Goal: Task Accomplishment & Management: Manage account settings

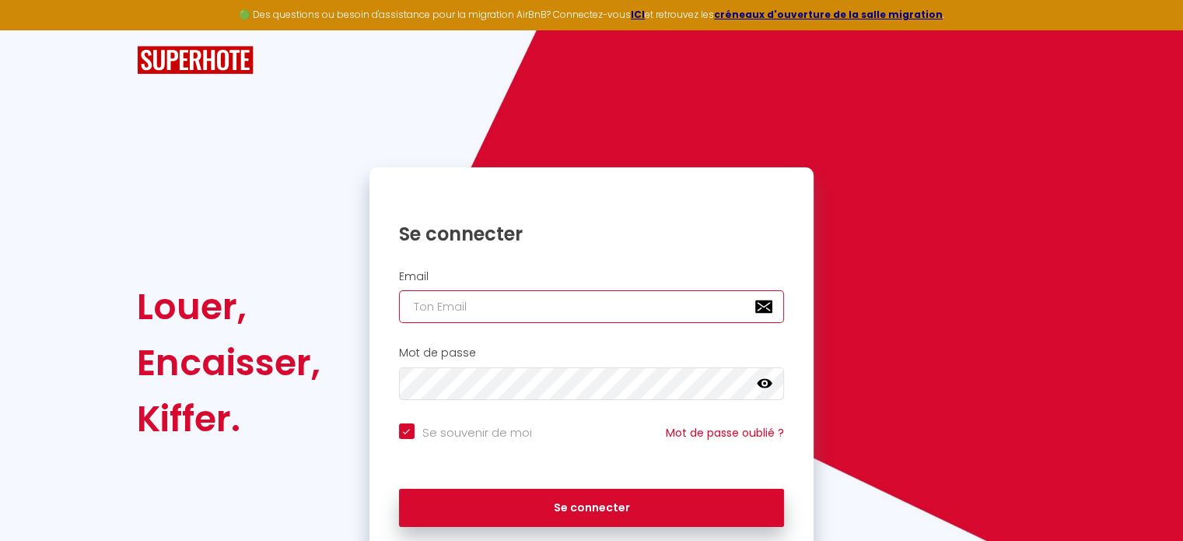
click at [415, 306] on input "email" at bounding box center [592, 306] width 386 height 33
type input "c"
checkbox input "true"
type input "co"
checkbox input "true"
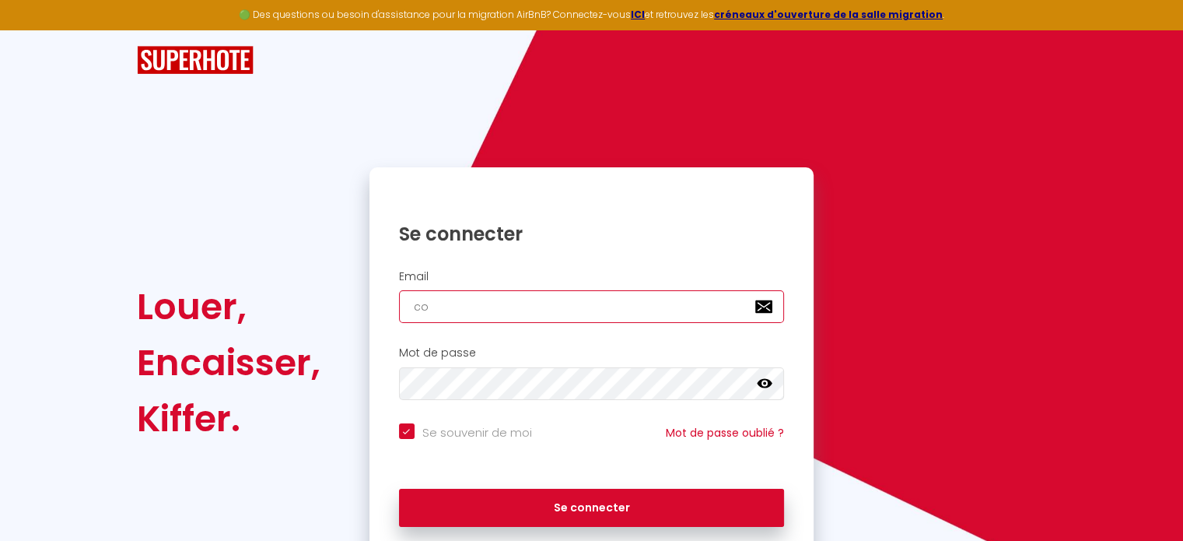
type input "con"
checkbox input "true"
type input "conc"
checkbox input "true"
type input "conci"
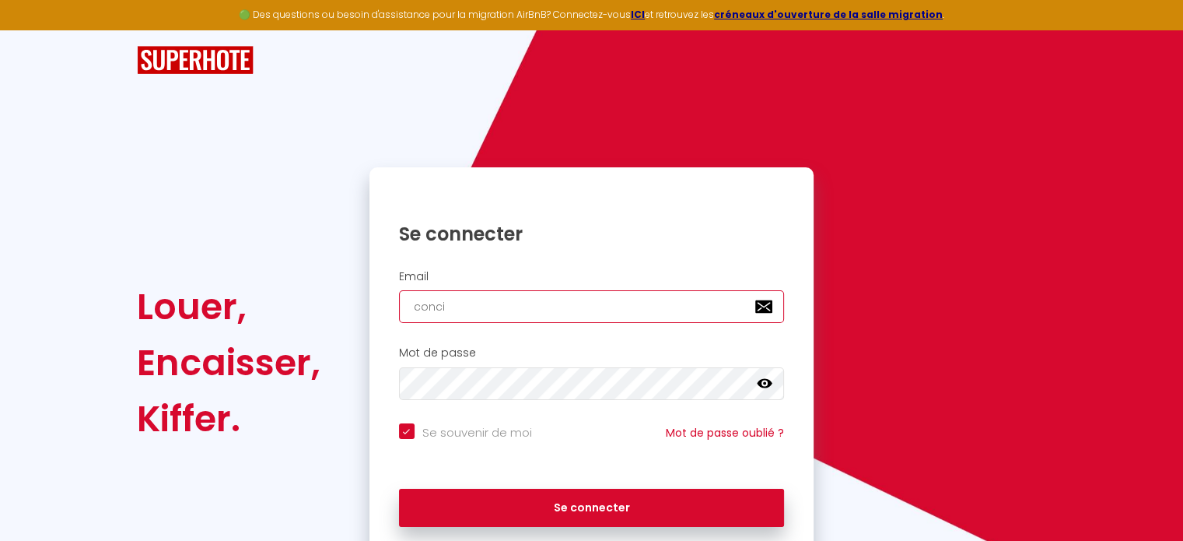
checkbox input "true"
type input "concie"
checkbox input "true"
type input "concier"
checkbox input "true"
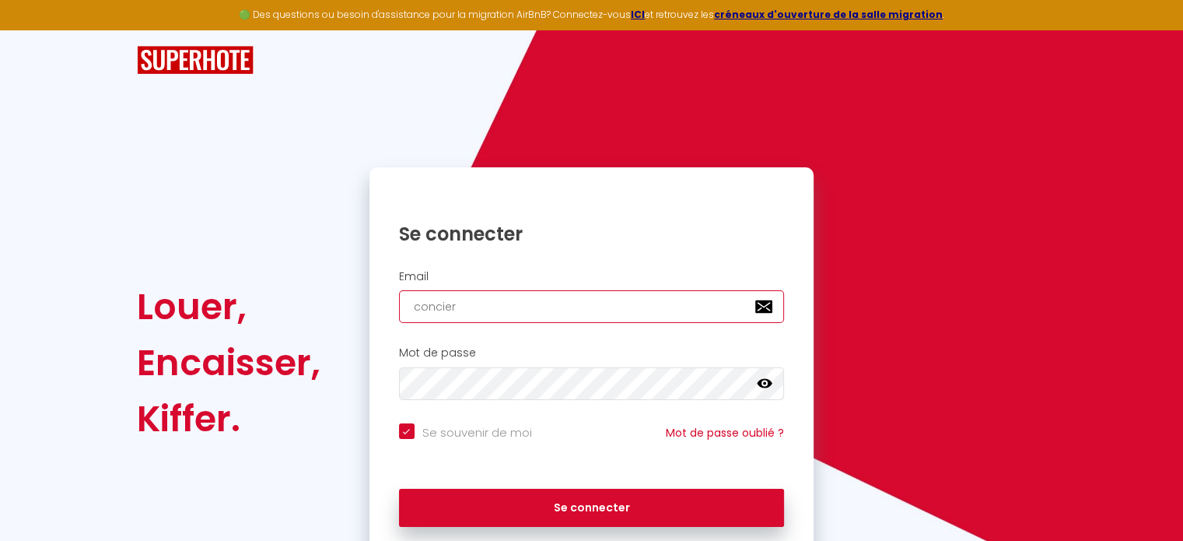
type input "concierg"
checkbox input "true"
type input "concierge"
checkbox input "true"
type input "concierger"
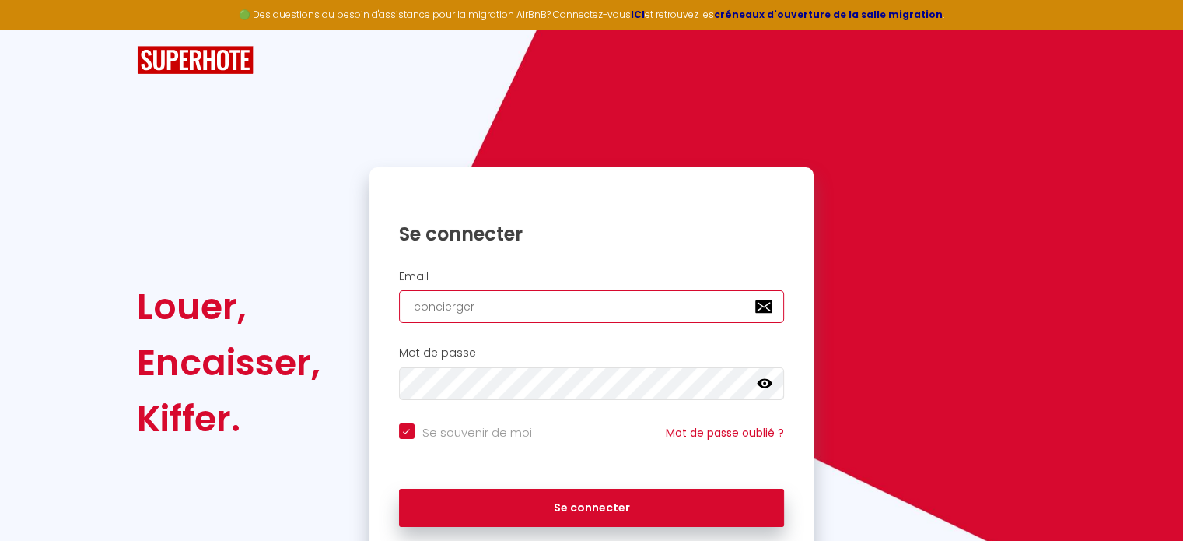
checkbox input "true"
type input "conciergeri"
checkbox input "true"
type input "conciergerie"
checkbox input "true"
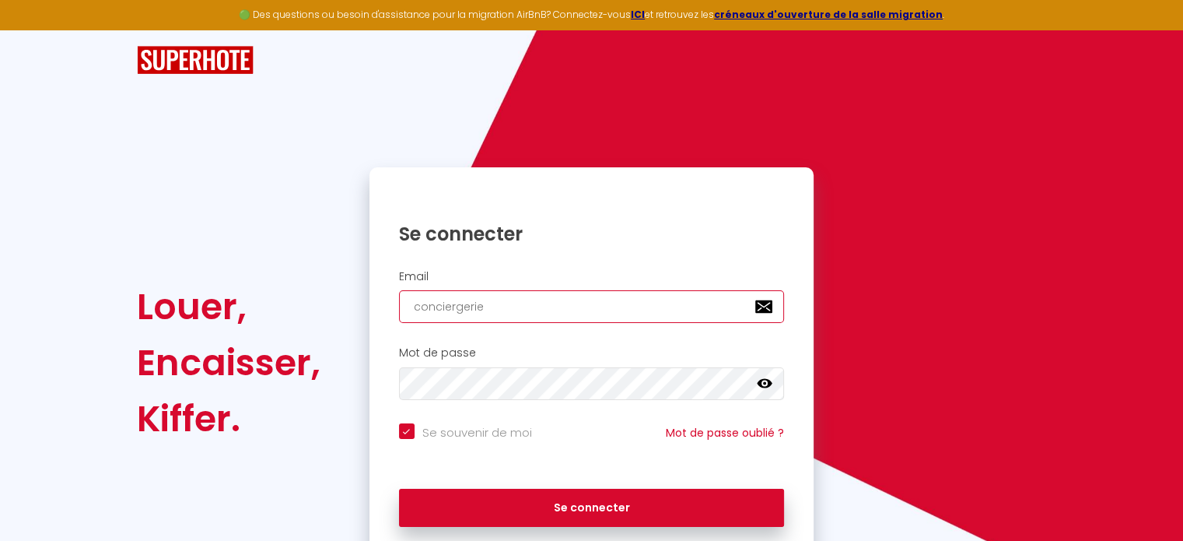
type input "conciergerieo"
checkbox input "true"
type input "conciergerieoh"
checkbox input "true"
type input "conciergerieoha"
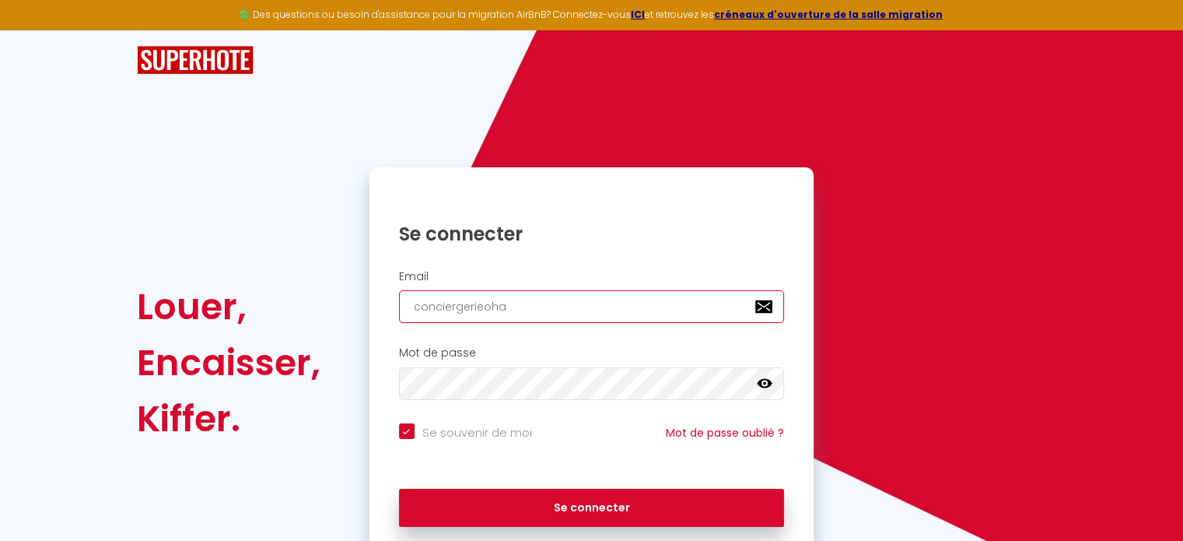
checkbox input "true"
type input "conciergerieohan"
checkbox input "true"
type input "conciergerieohana"
checkbox input "true"
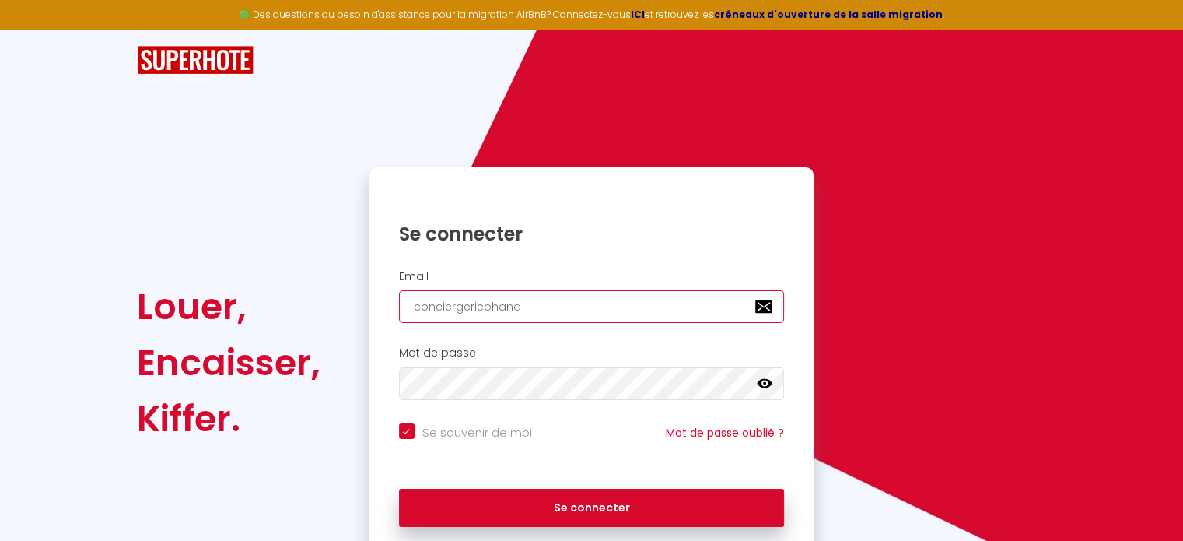
type input "conciergerieohana1"
checkbox input "true"
type input "conciergerieohana1@"
checkbox input "true"
type input "conciergerieohana1@g"
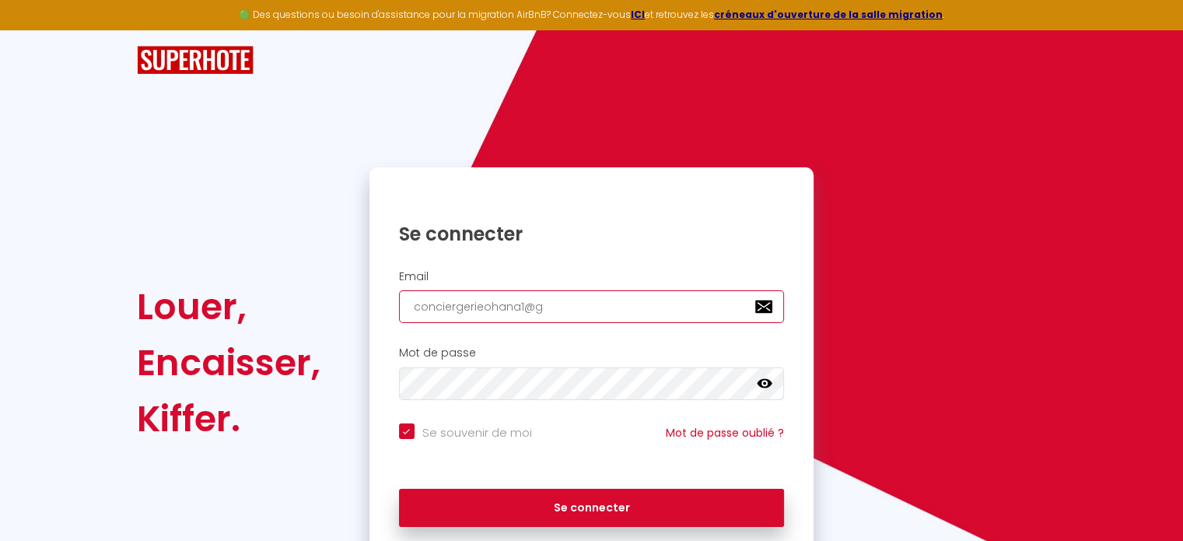
checkbox input "true"
type input "conciergerieohana1@gm"
checkbox input "true"
type input "conciergerieohana1@gma"
checkbox input "true"
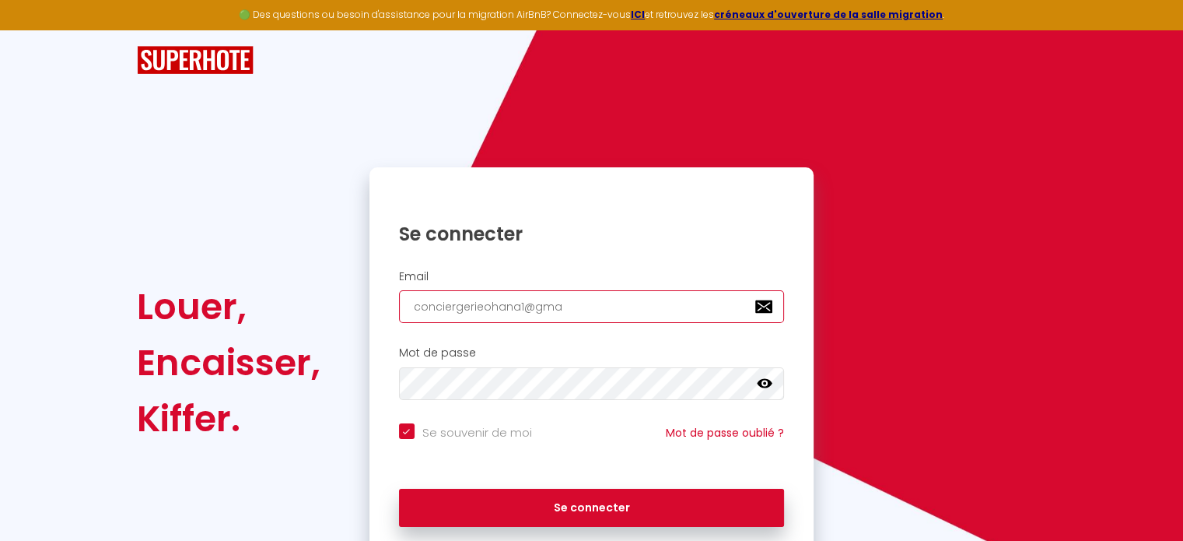
type input "conciergerieohana1@gmai"
checkbox input "true"
type input "conciergerieohana1@gmail"
checkbox input "true"
type input "conciergerieohana1@gmail."
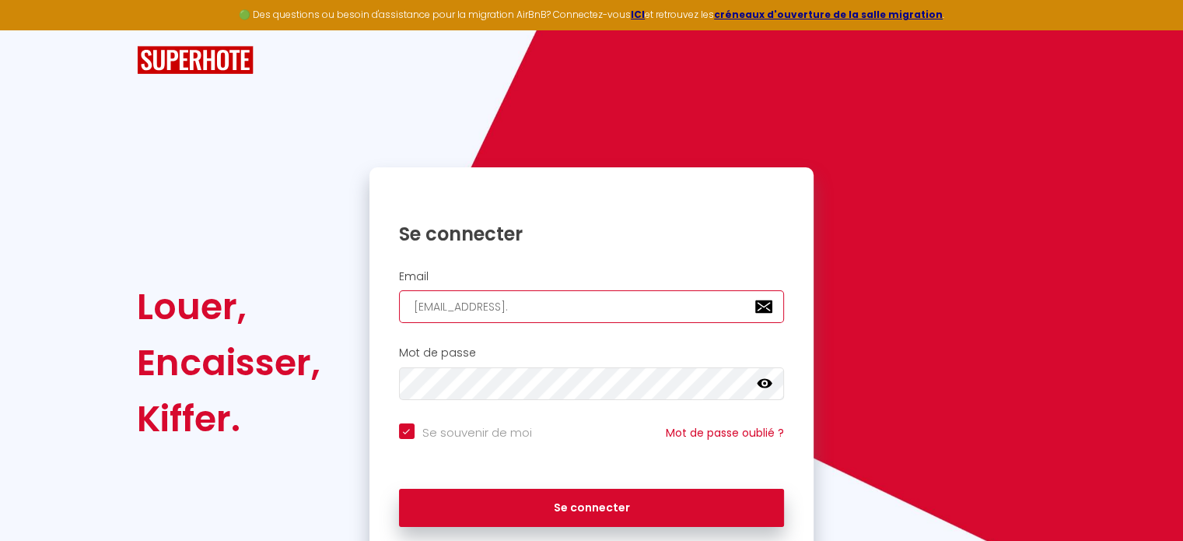
checkbox input "true"
type input "conciergerieohana1@gmail.c"
checkbox input "true"
type input "conciergerieohana1@gmail.co"
checkbox input "true"
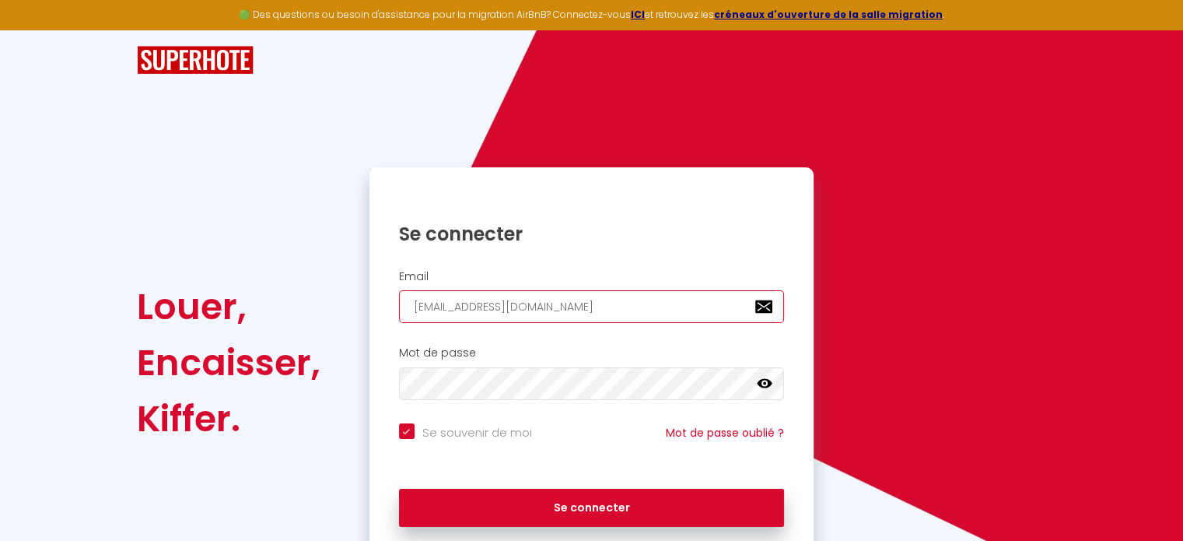
type input "conciergerieohana1@gmail.com"
checkbox input "true"
type input "conciergerieohana1@gmail.com"
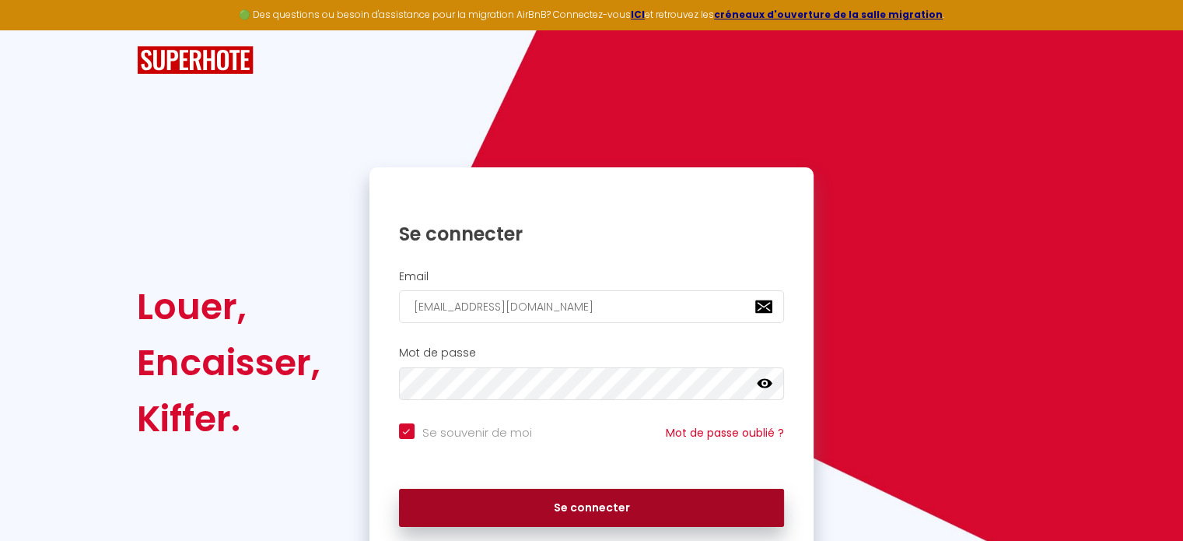
click at [587, 513] on button "Se connecter" at bounding box center [592, 508] width 386 height 39
checkbox input "true"
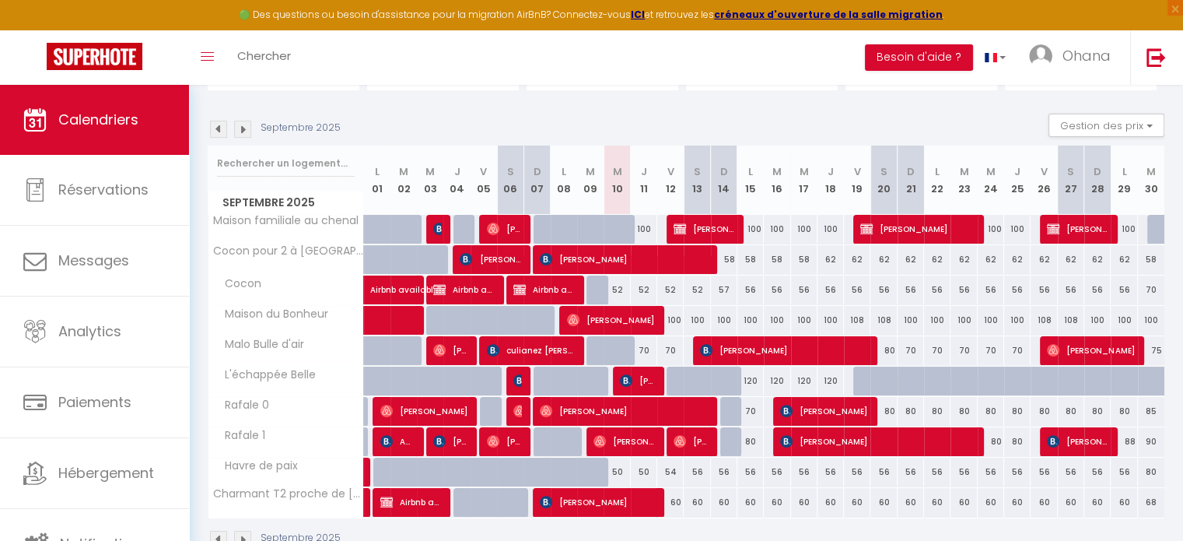
scroll to position [156, 0]
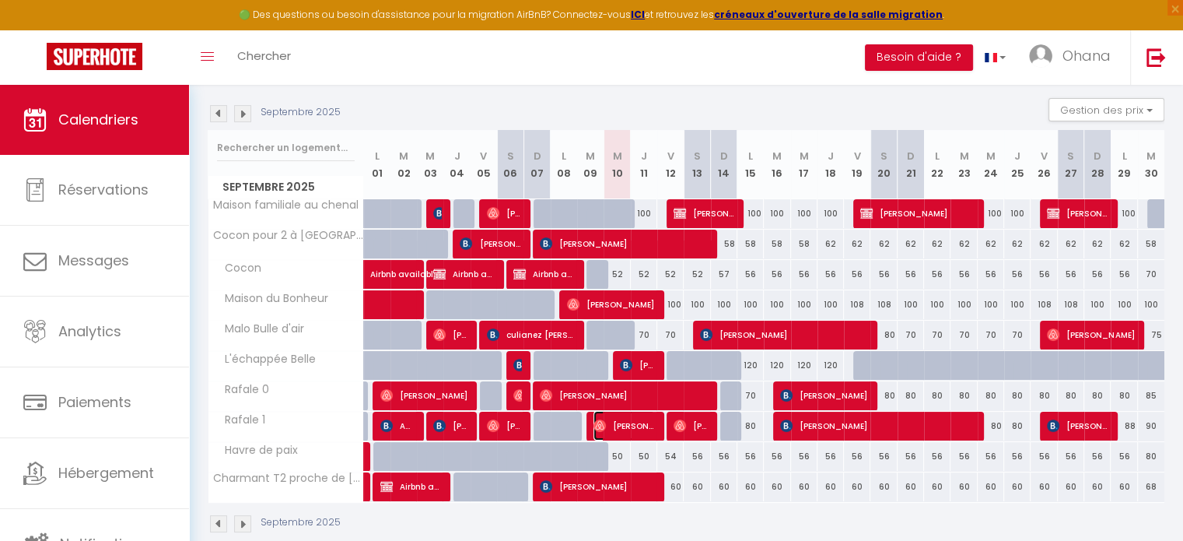
click at [636, 422] on span "Simon Merelo" at bounding box center [624, 426] width 61 height 30
select select "OK"
select select "0"
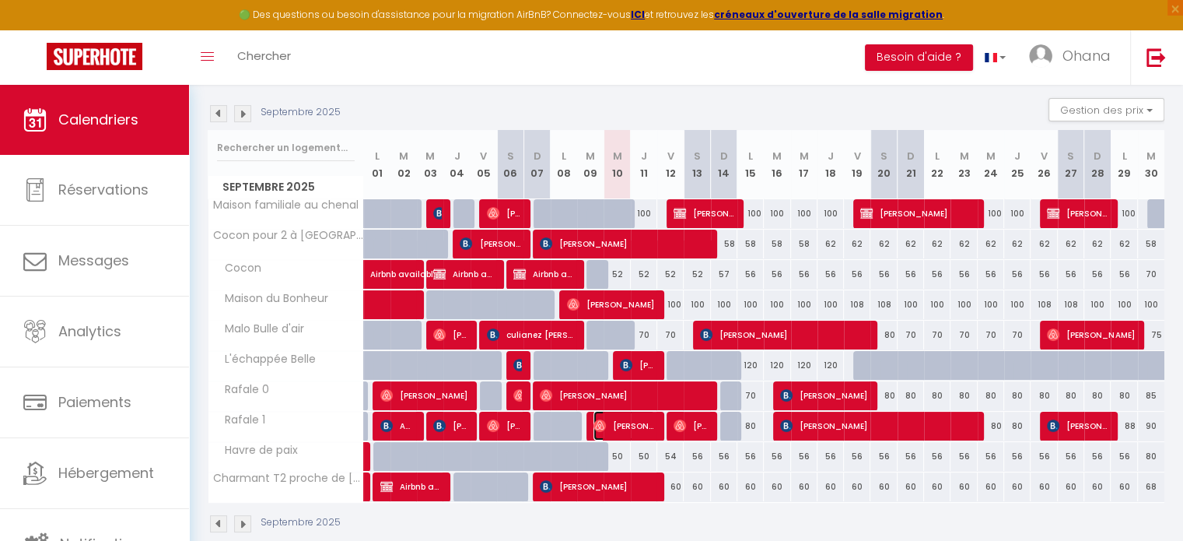
select select "1"
select select
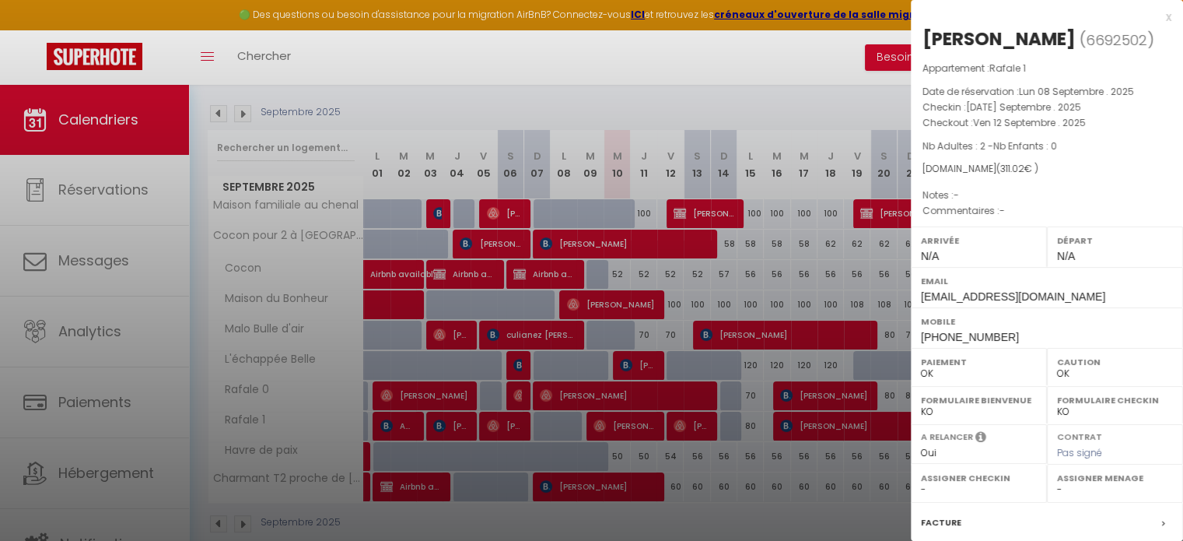
click at [826, 393] on div at bounding box center [591, 270] width 1183 height 541
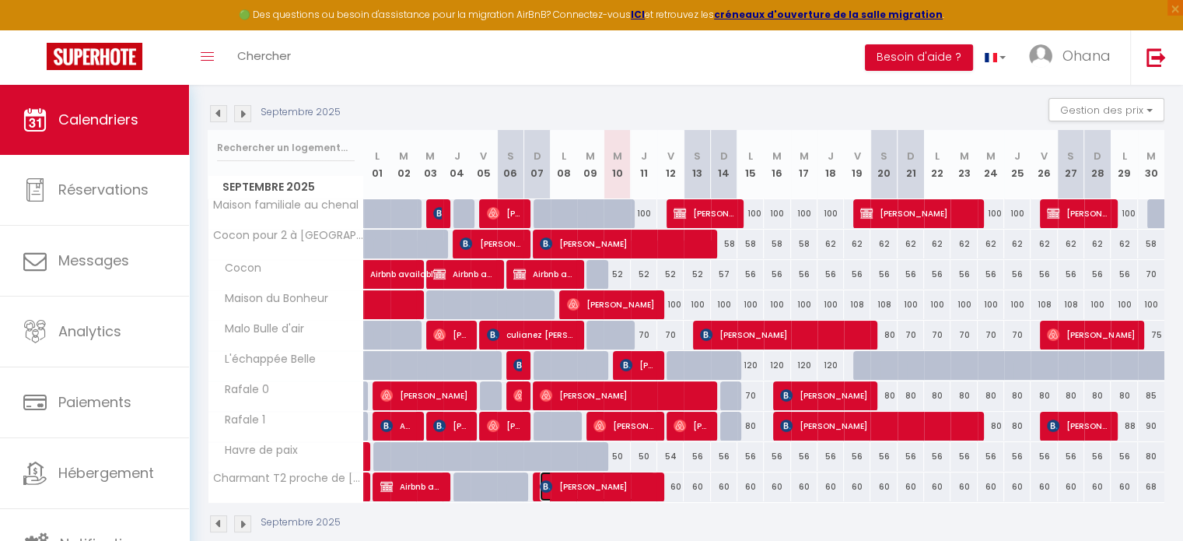
click at [579, 485] on span "Soufyane Abdelkader Tarchoune Chari" at bounding box center [597, 486] width 114 height 30
select select "KO"
select select "15413"
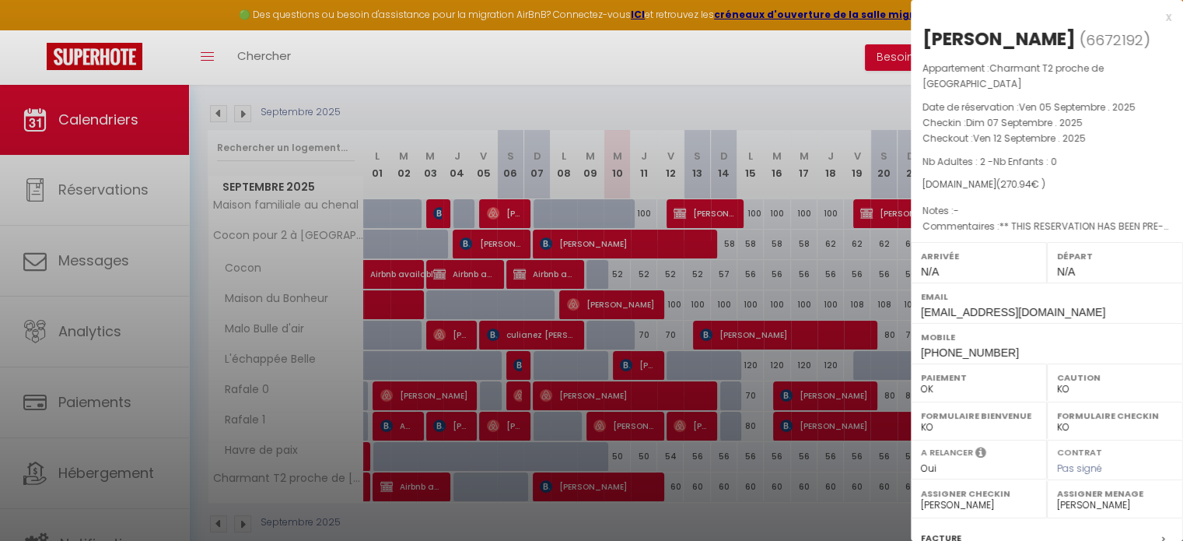
click at [1155, 19] on div "x" at bounding box center [1041, 17] width 261 height 19
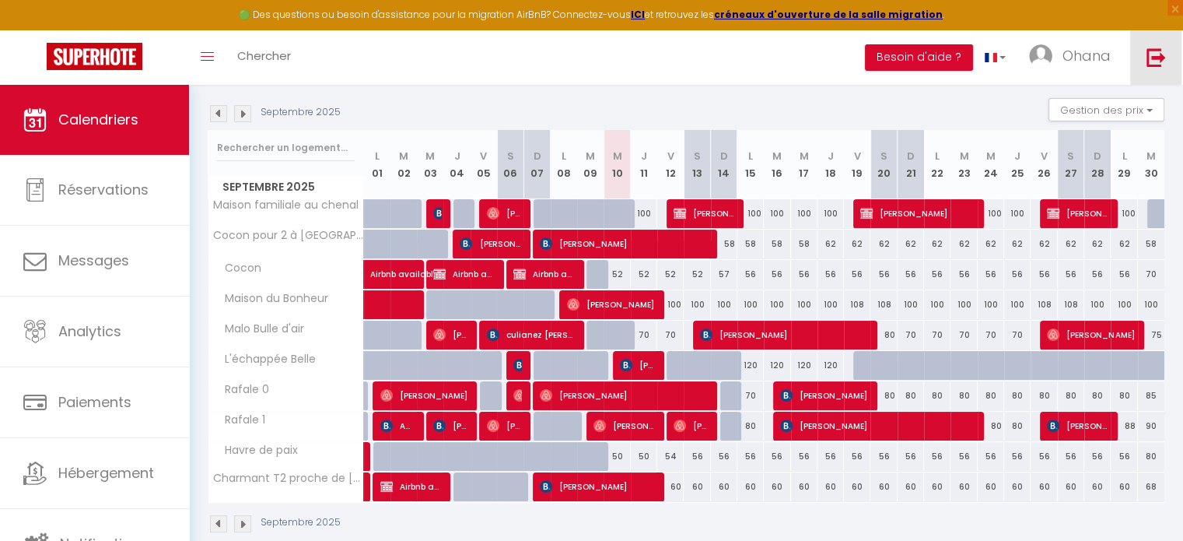
click at [1158, 44] on link at bounding box center [1155, 57] width 51 height 54
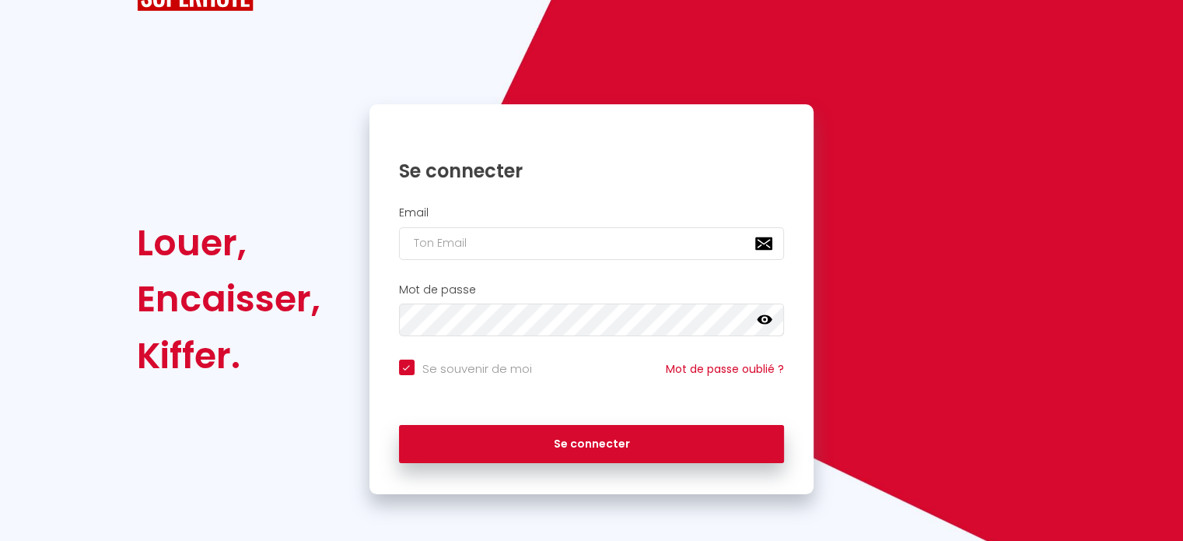
scroll to position [62, 0]
checkbox input "true"
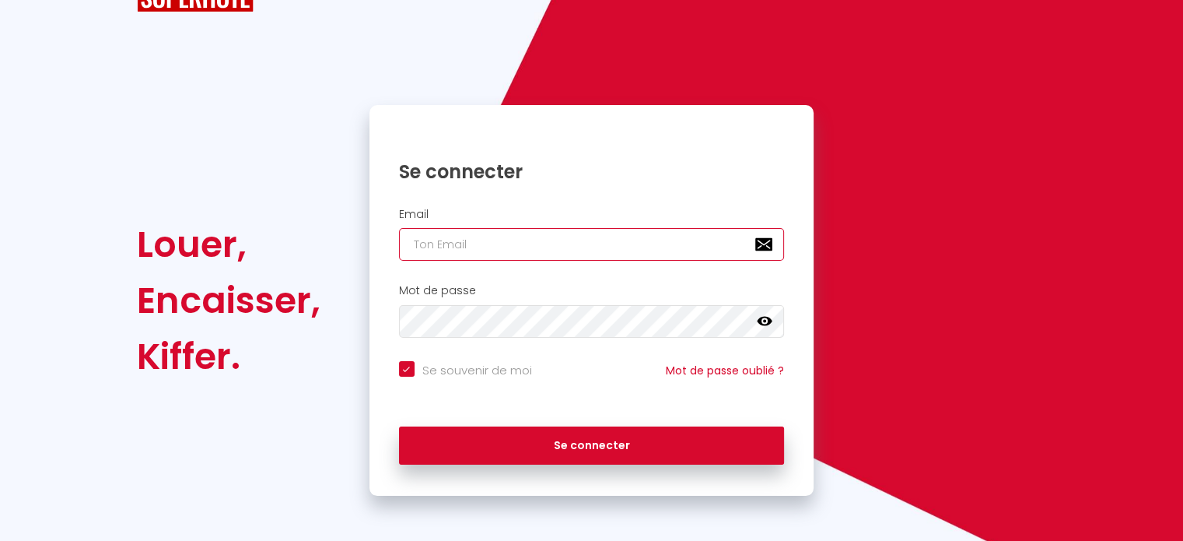
click at [448, 244] on input "email" at bounding box center [592, 244] width 386 height 33
type input "c"
checkbox input "true"
type input "co"
checkbox input "true"
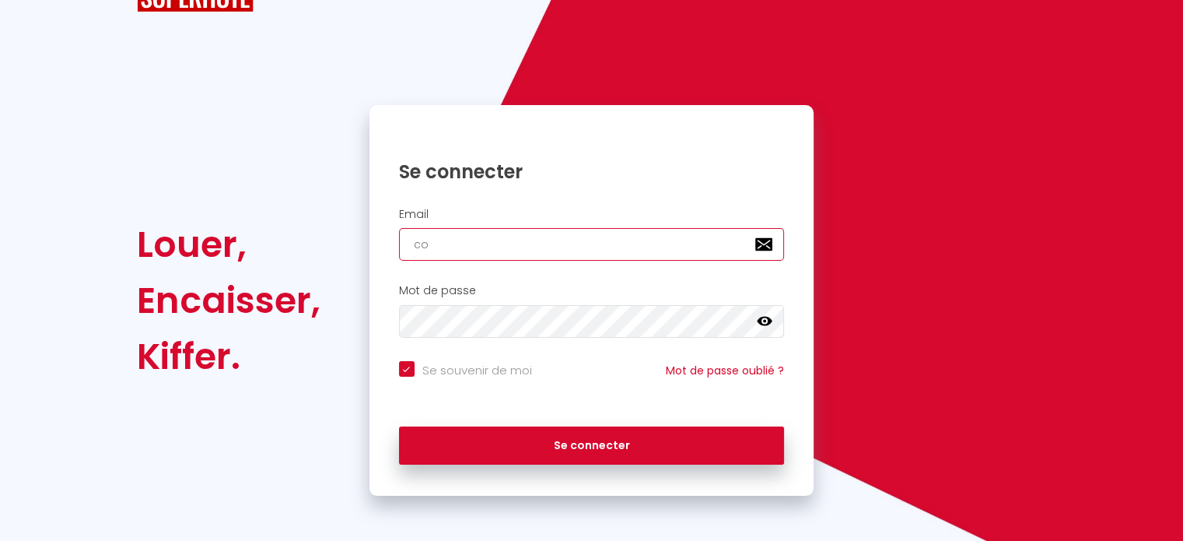
type input "con"
checkbox input "true"
type input "conc"
checkbox input "true"
type input "conci"
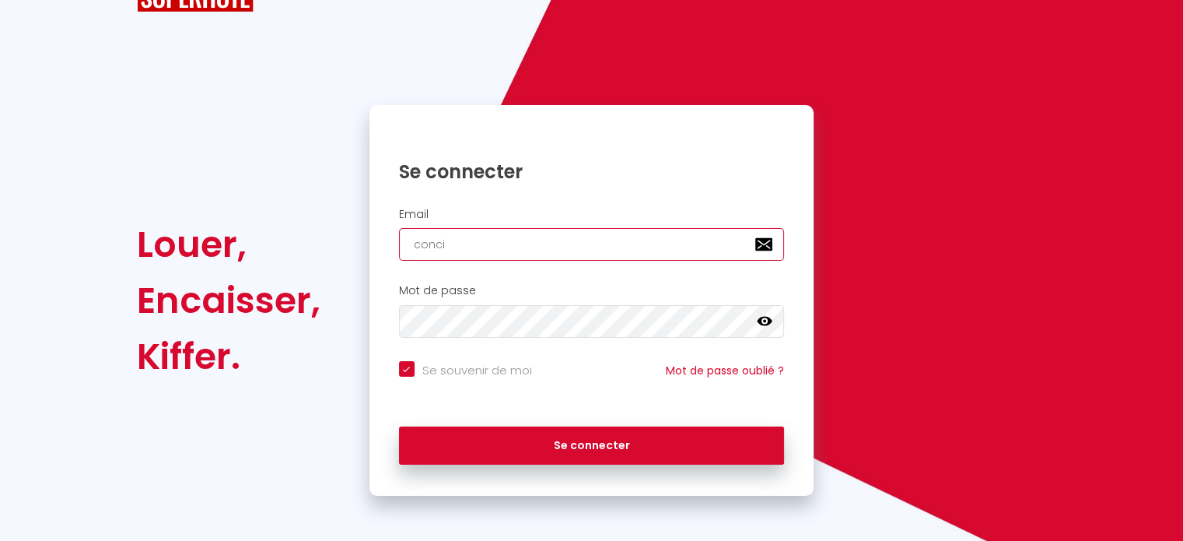
checkbox input "true"
type input "concie"
checkbox input "true"
type input "concier"
checkbox input "true"
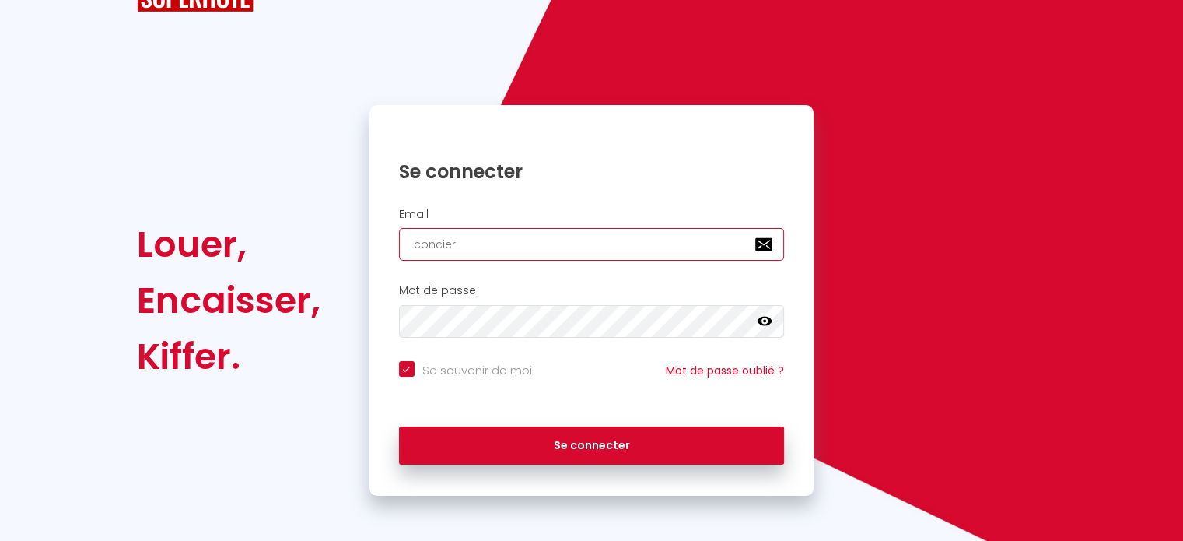
type input "concierg"
checkbox input "true"
type input "concierge"
checkbox input "true"
type input "concierger"
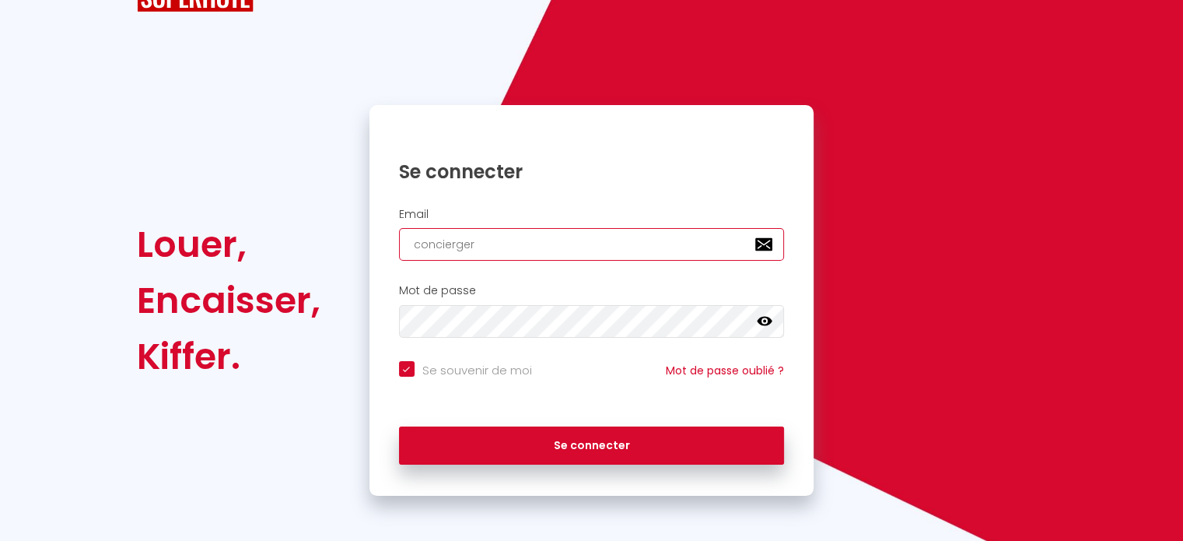
checkbox input "true"
type input "conciergeri"
checkbox input "true"
type input "conciergerie"
checkbox input "true"
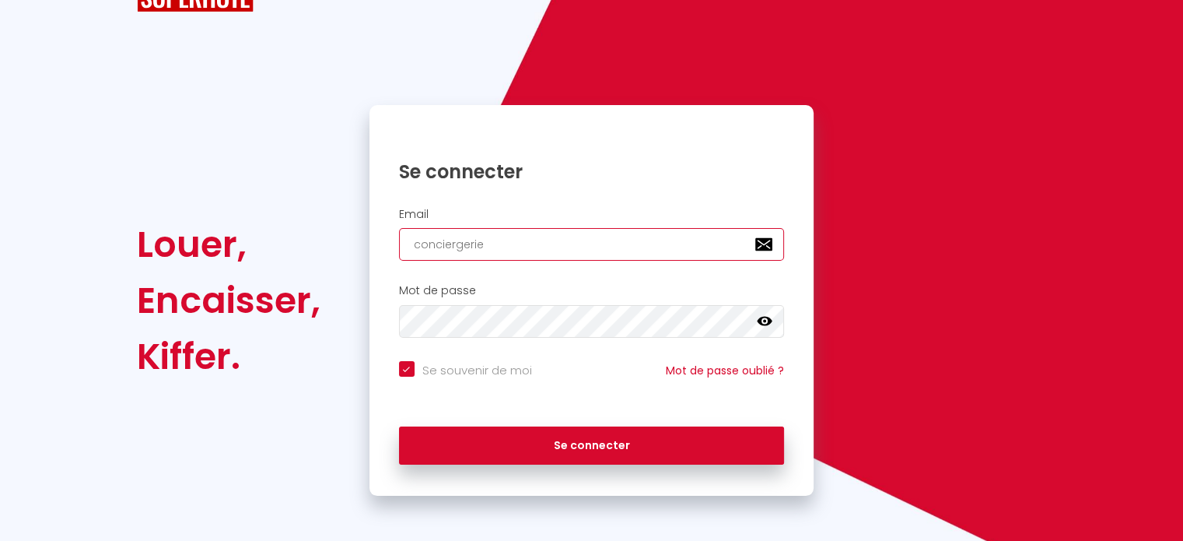
type input "conciergerieo"
checkbox input "true"
type input "conciergerieoh"
checkbox input "true"
type input "conciergerieoha"
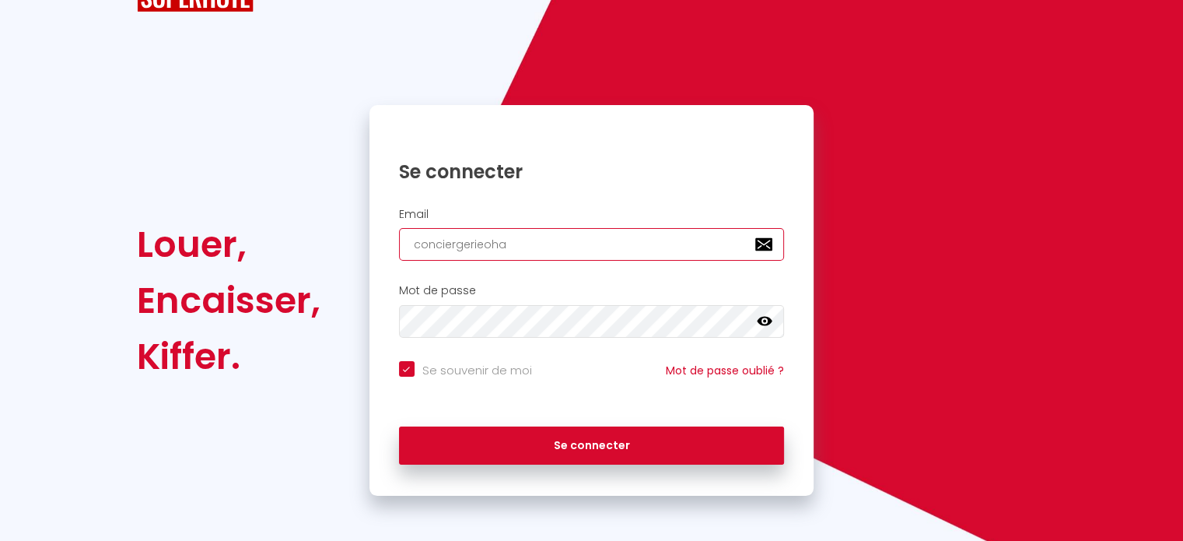
checkbox input "true"
type input "conciergerieohan"
checkbox input "true"
type input "conciergerieohana"
checkbox input "true"
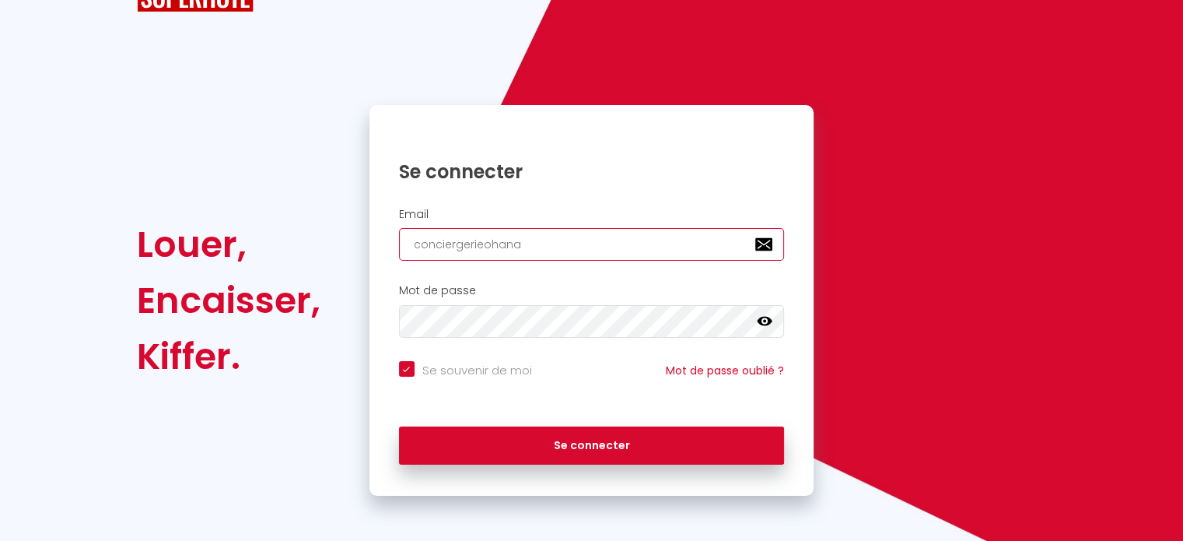
type input "conciergerieohana@"
checkbox input "true"
type input "conciergerieohana@g"
checkbox input "true"
type input "conciergerieohana@gm"
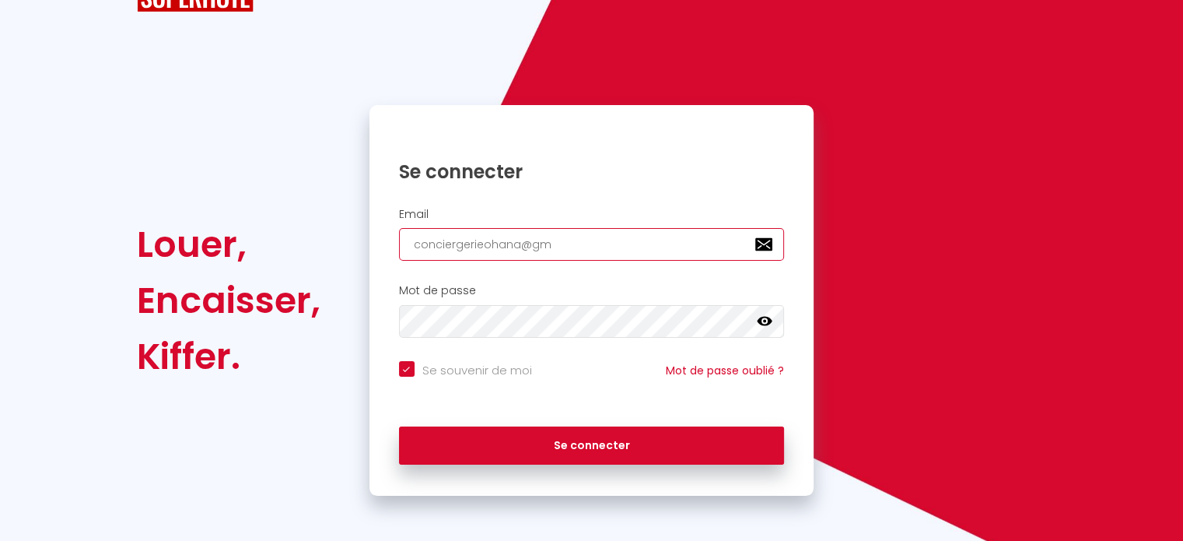
checkbox input "true"
type input "conciergerieohana@gma"
checkbox input "true"
type input "conciergerieohana@gmai"
checkbox input "true"
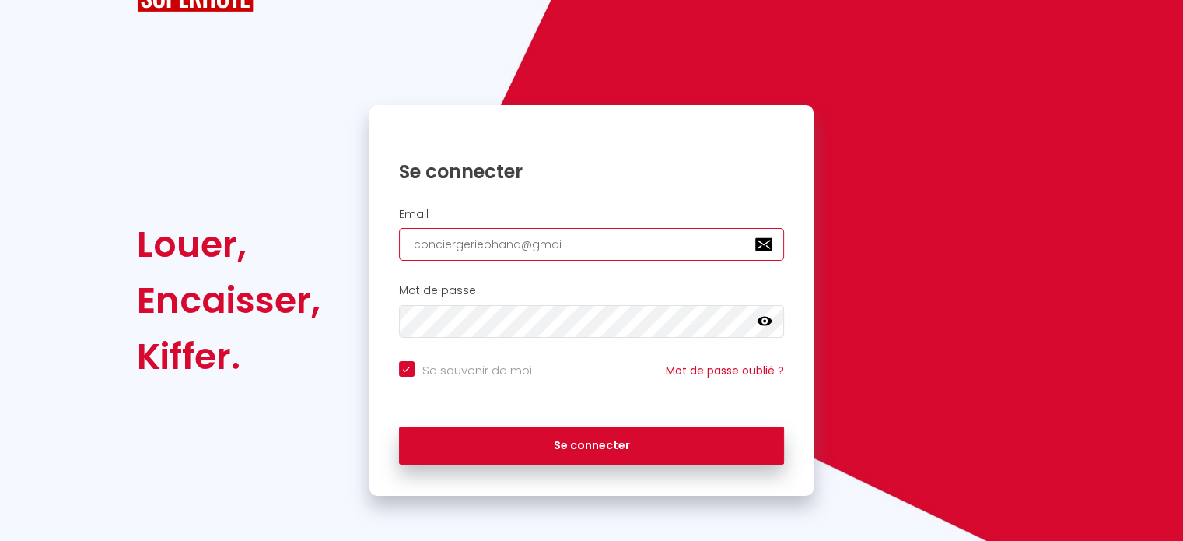
type input "conciergerieohana@gmail"
checkbox input "true"
type input "conciergerieohana@gmail."
checkbox input "true"
type input "conciergerieohana@gmail.c"
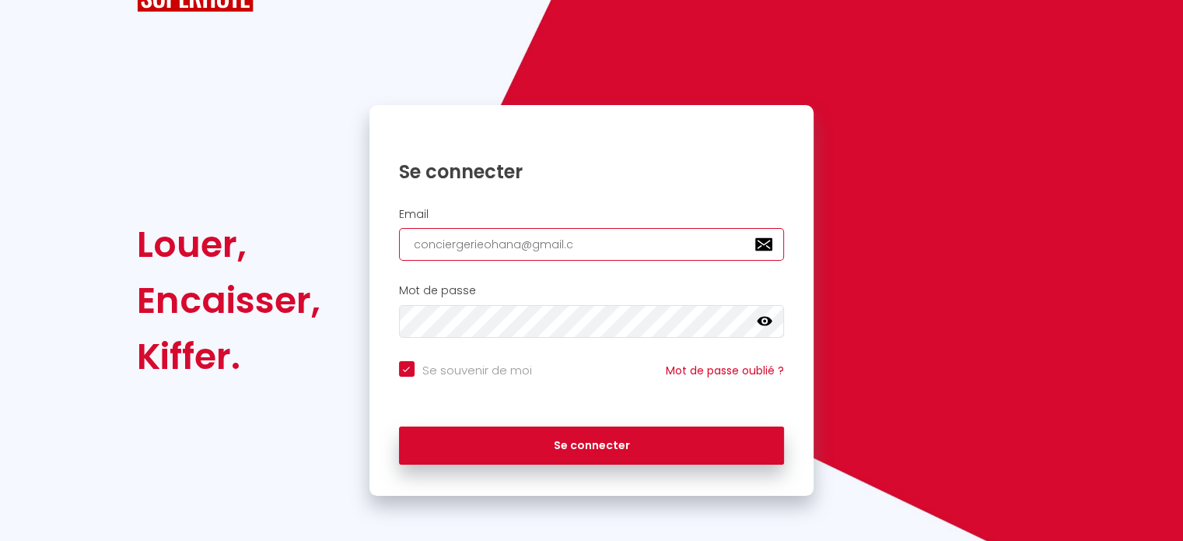
checkbox input "true"
type input "conciergerieohana@gmail.co"
checkbox input "true"
type input "[EMAIL_ADDRESS][DOMAIN_NAME]"
checkbox input "true"
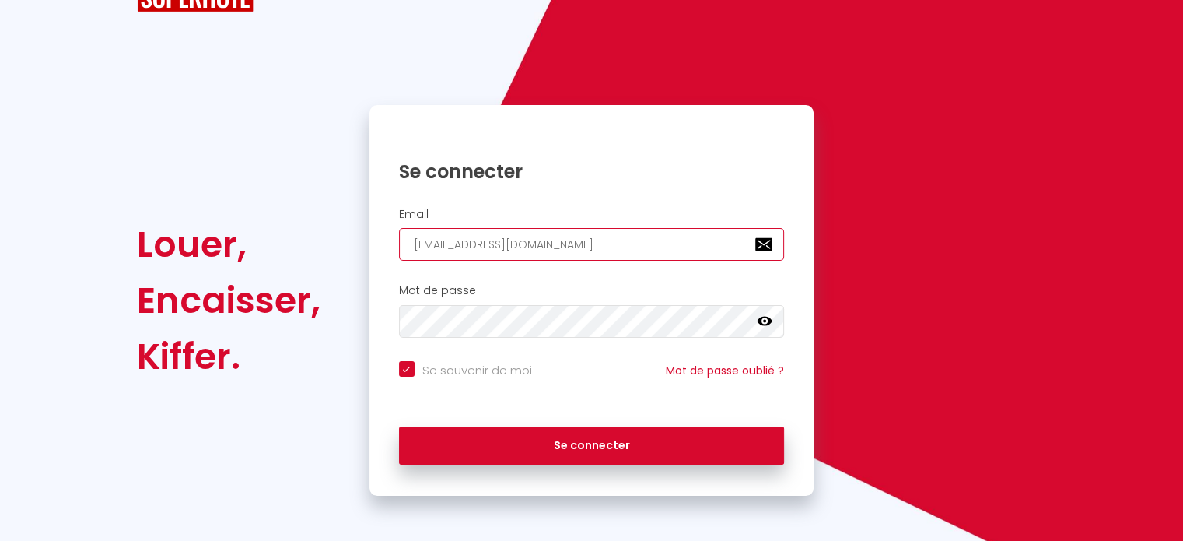
type input "[EMAIL_ADDRESS][DOMAIN_NAME]"
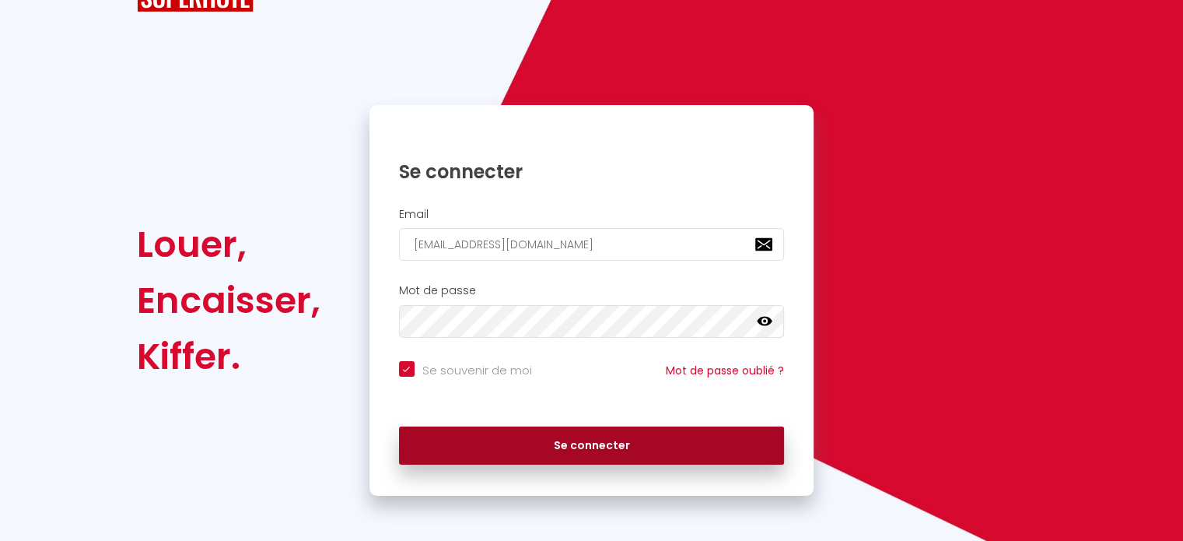
click at [605, 441] on button "Se connecter" at bounding box center [592, 445] width 386 height 39
checkbox input "true"
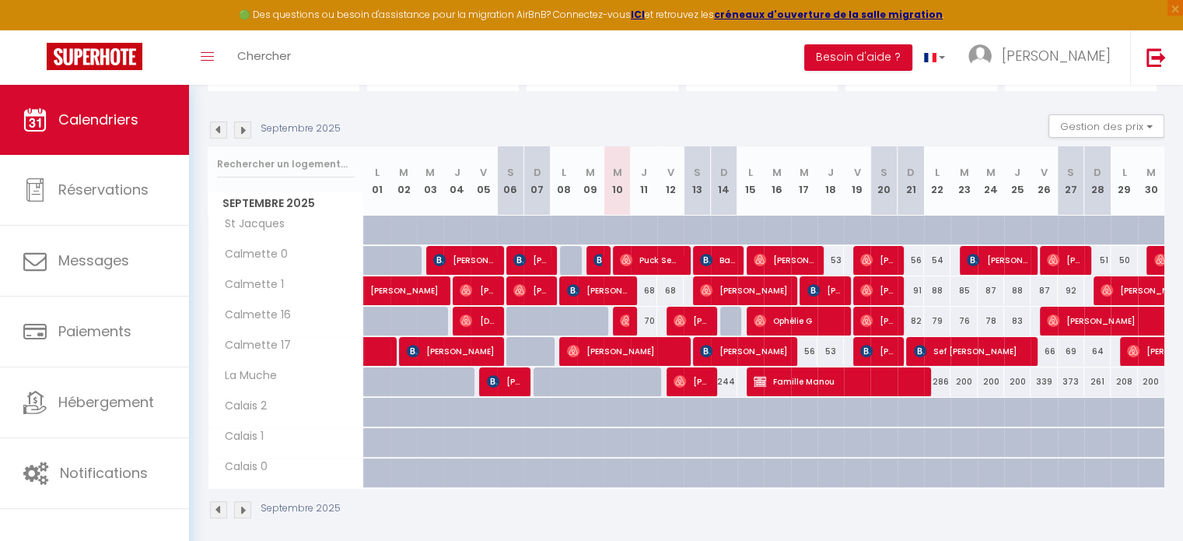
scroll to position [149, 0]
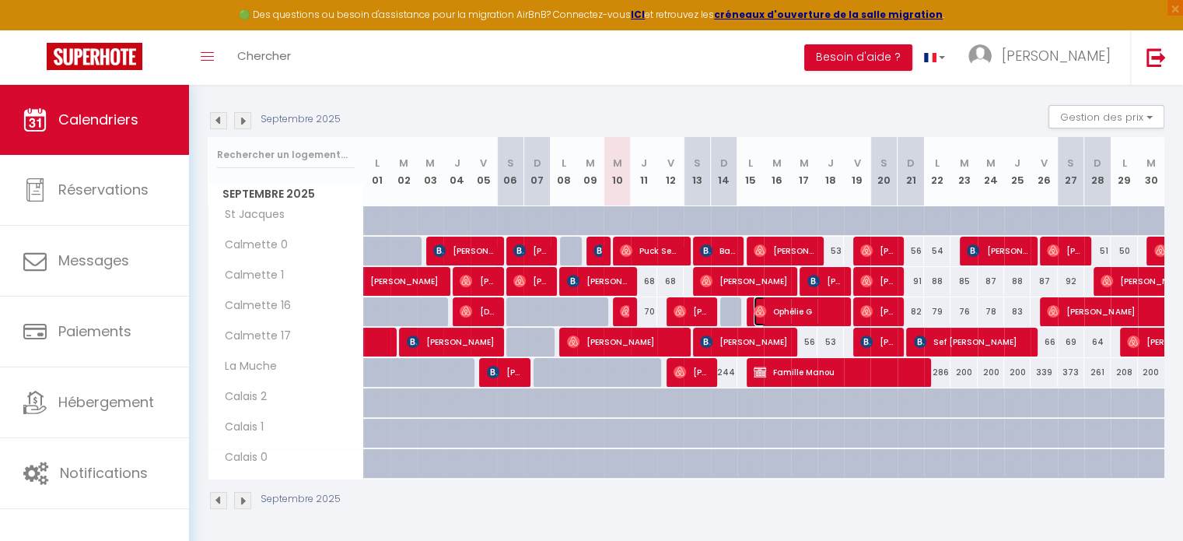
click at [793, 305] on span "Ophélie G" at bounding box center [798, 311] width 88 height 30
select select "OK"
select select "0"
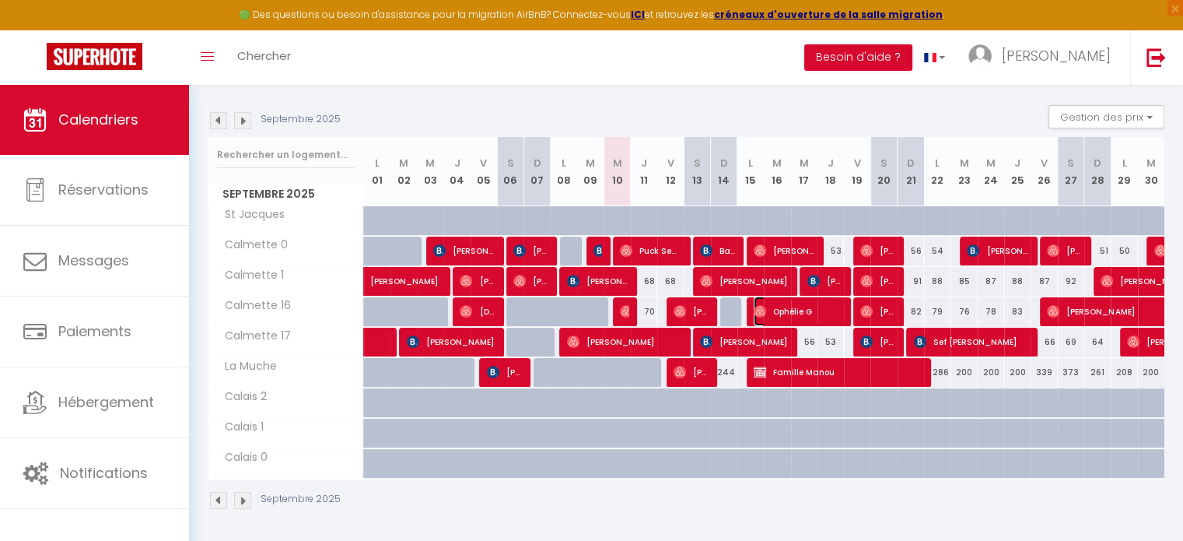
select select "1"
select select
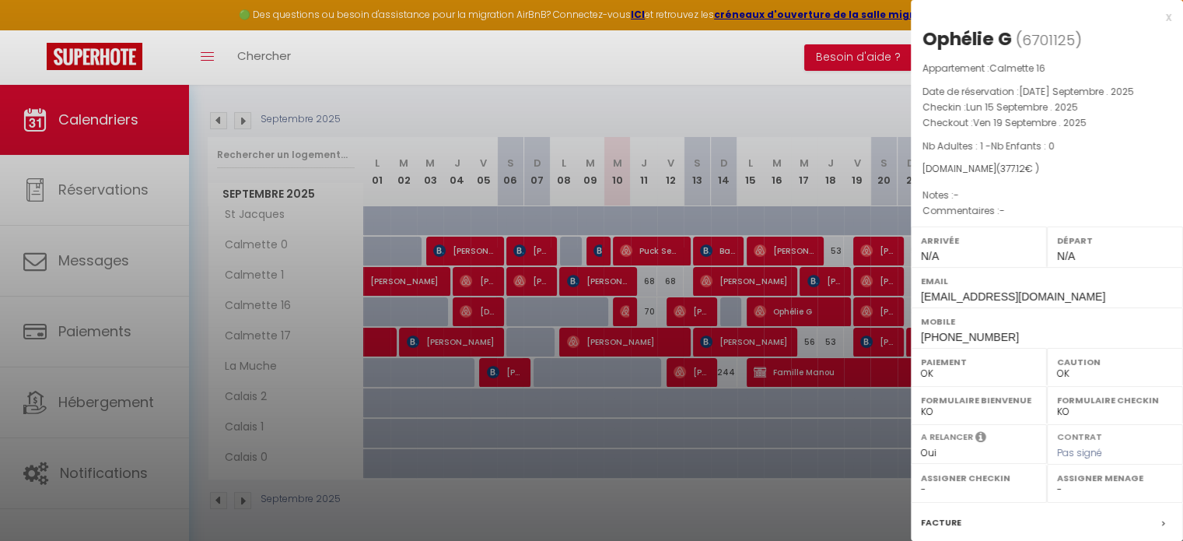
click at [874, 319] on div at bounding box center [591, 270] width 1183 height 541
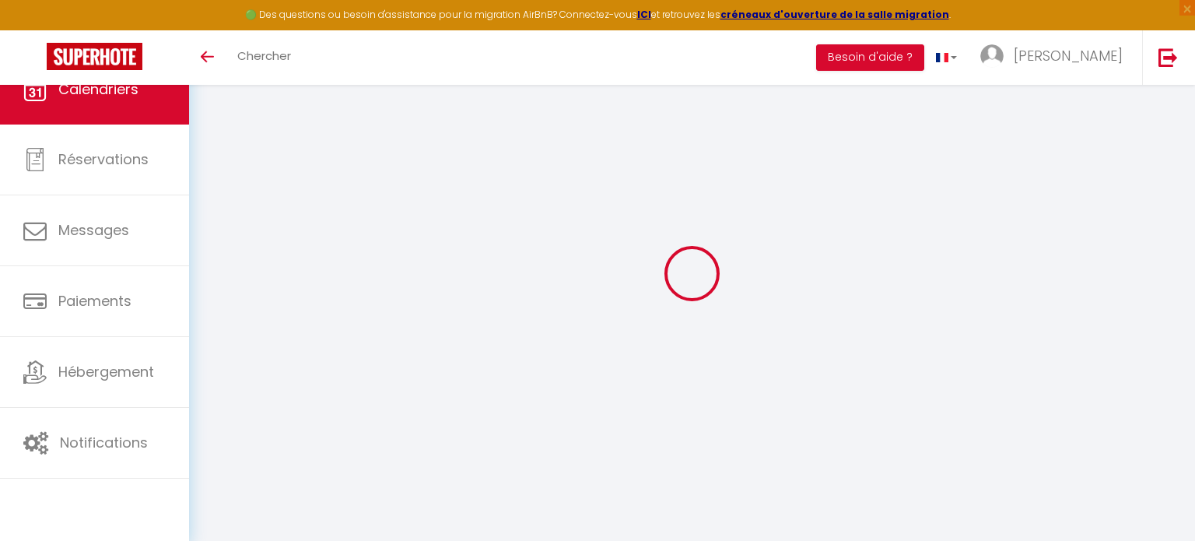
select select
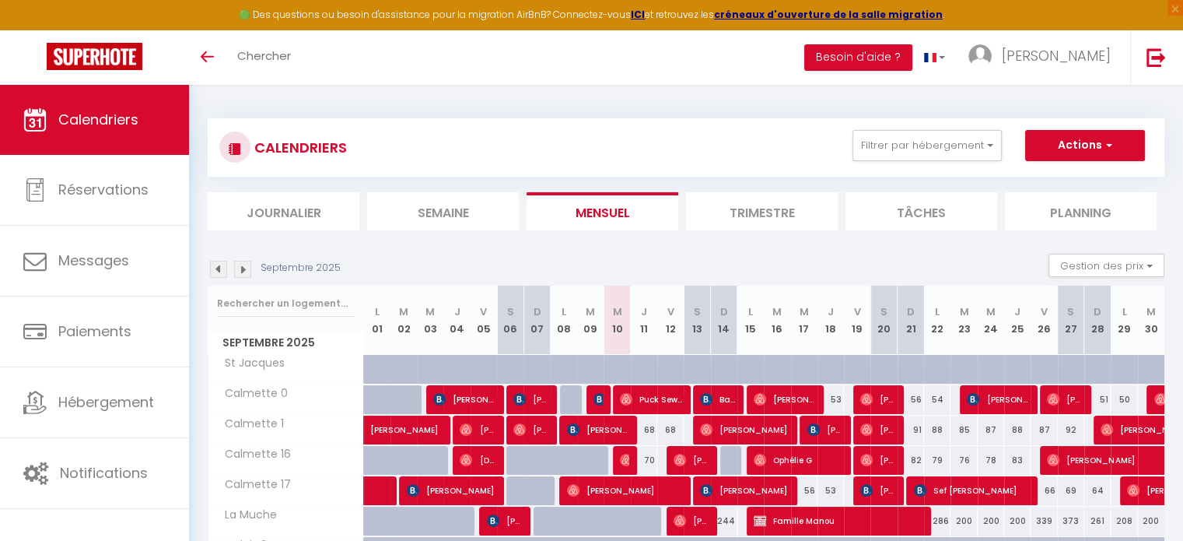
select select
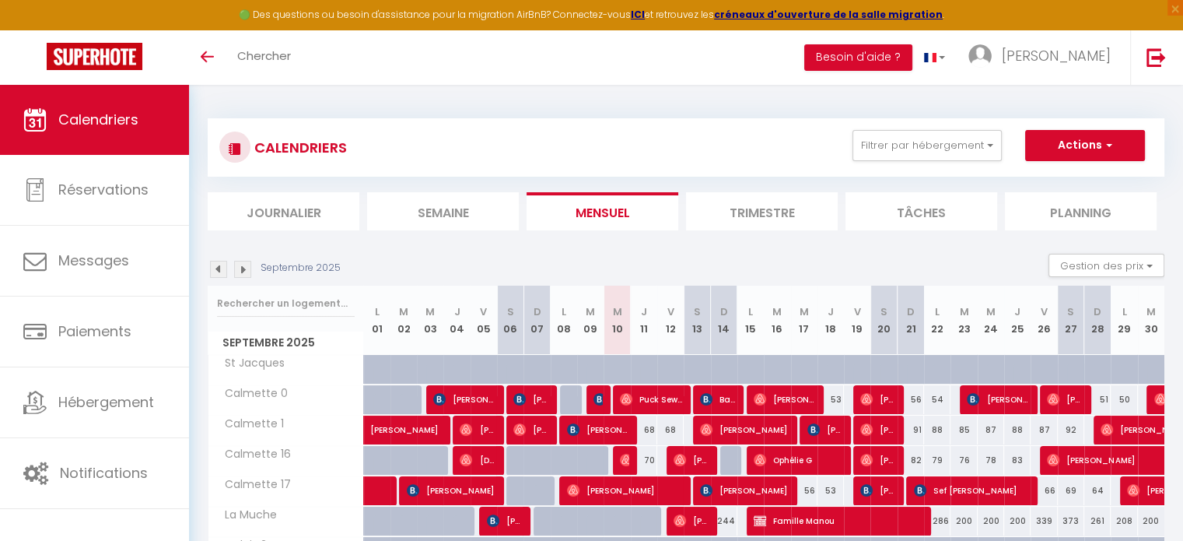
select select
click at [597, 397] on img at bounding box center [600, 399] width 12 height 12
select select "OK"
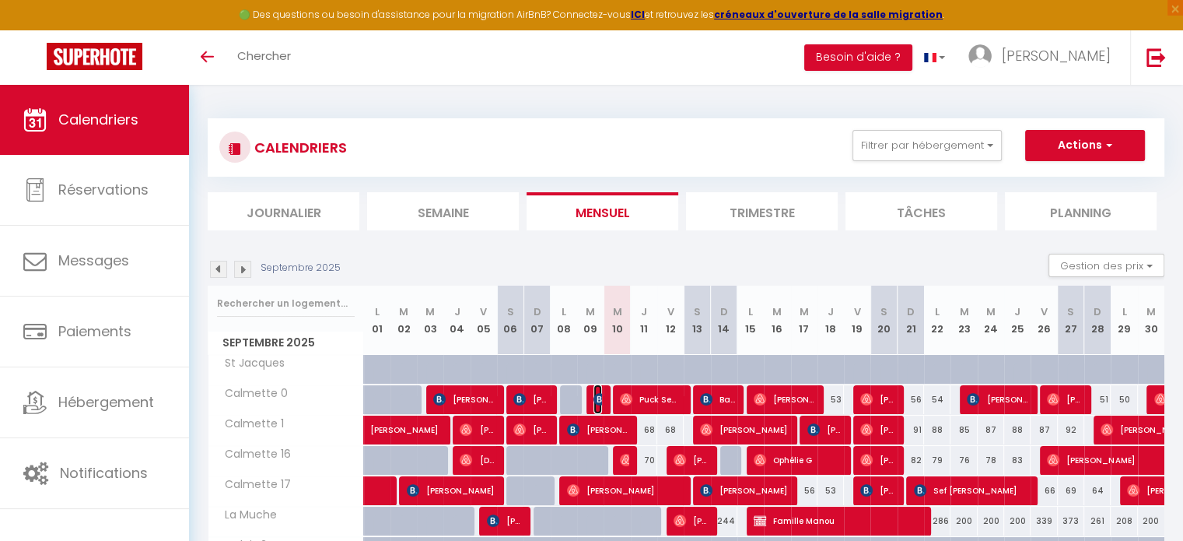
select select "0"
select select "1"
select select
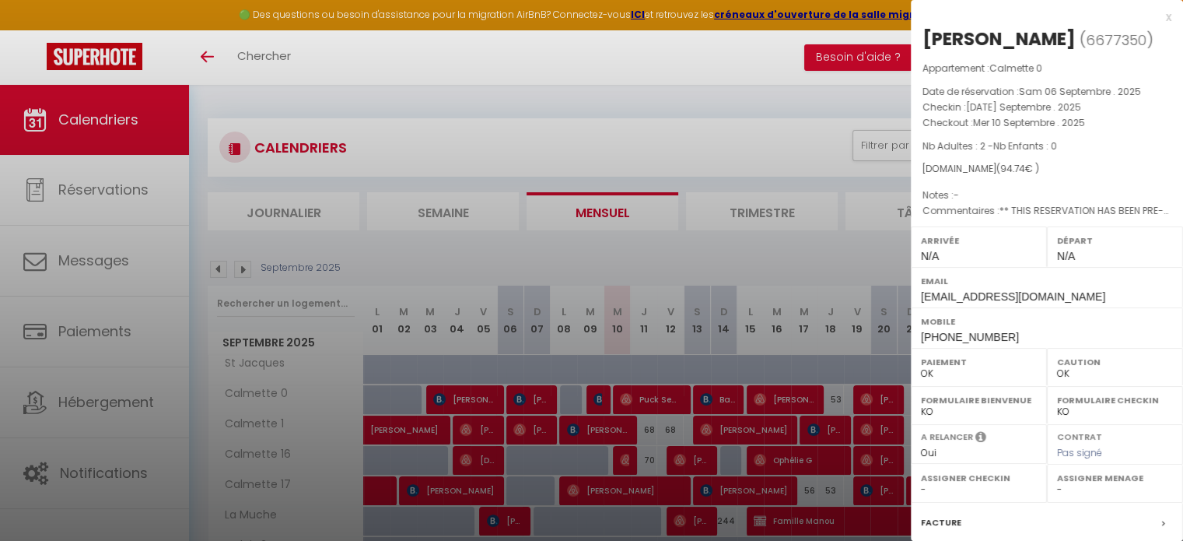
click at [1157, 19] on div "x" at bounding box center [1041, 17] width 261 height 19
